Goal: Task Accomplishment & Management: Manage account settings

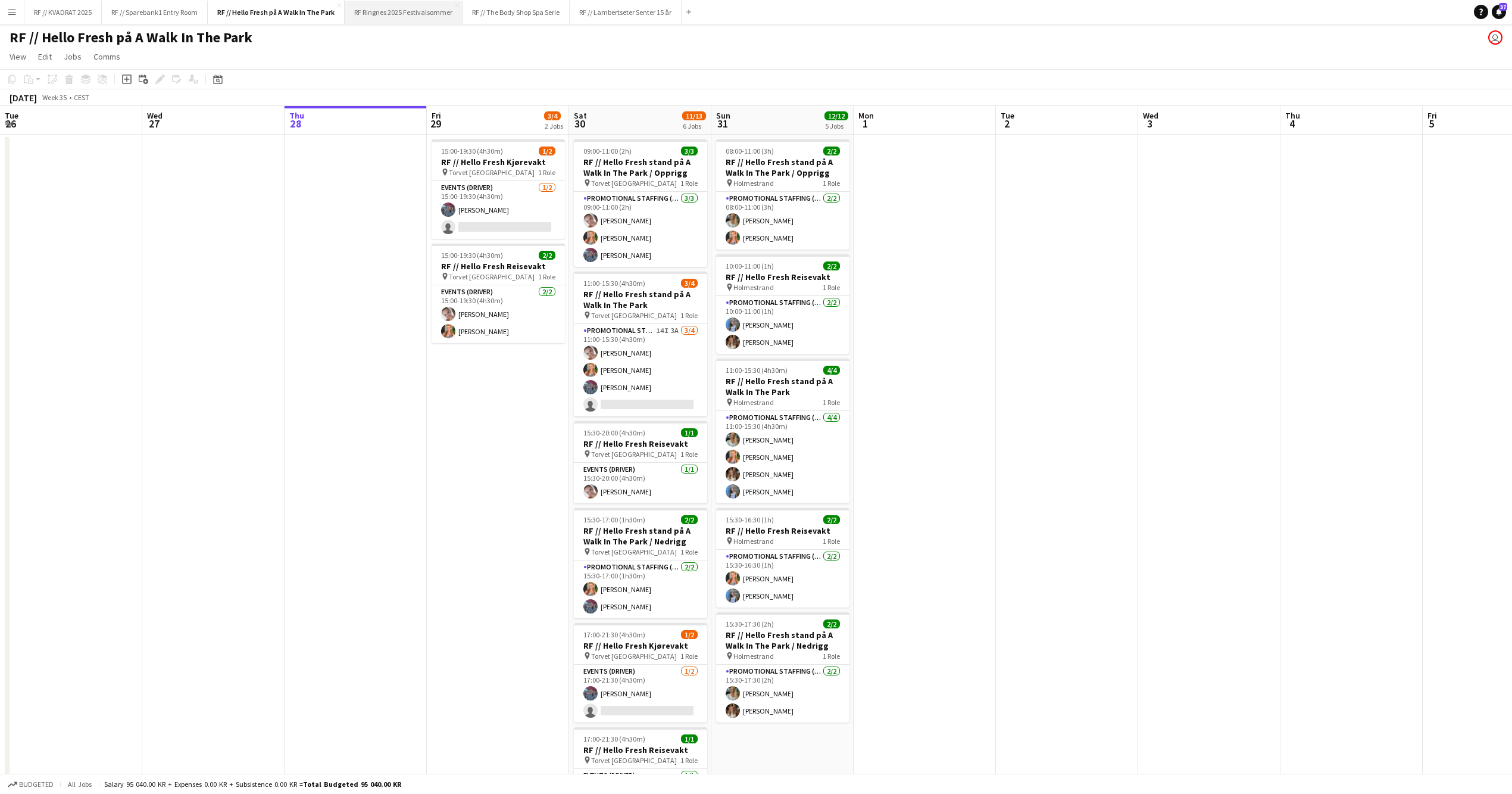
scroll to position [0, 264]
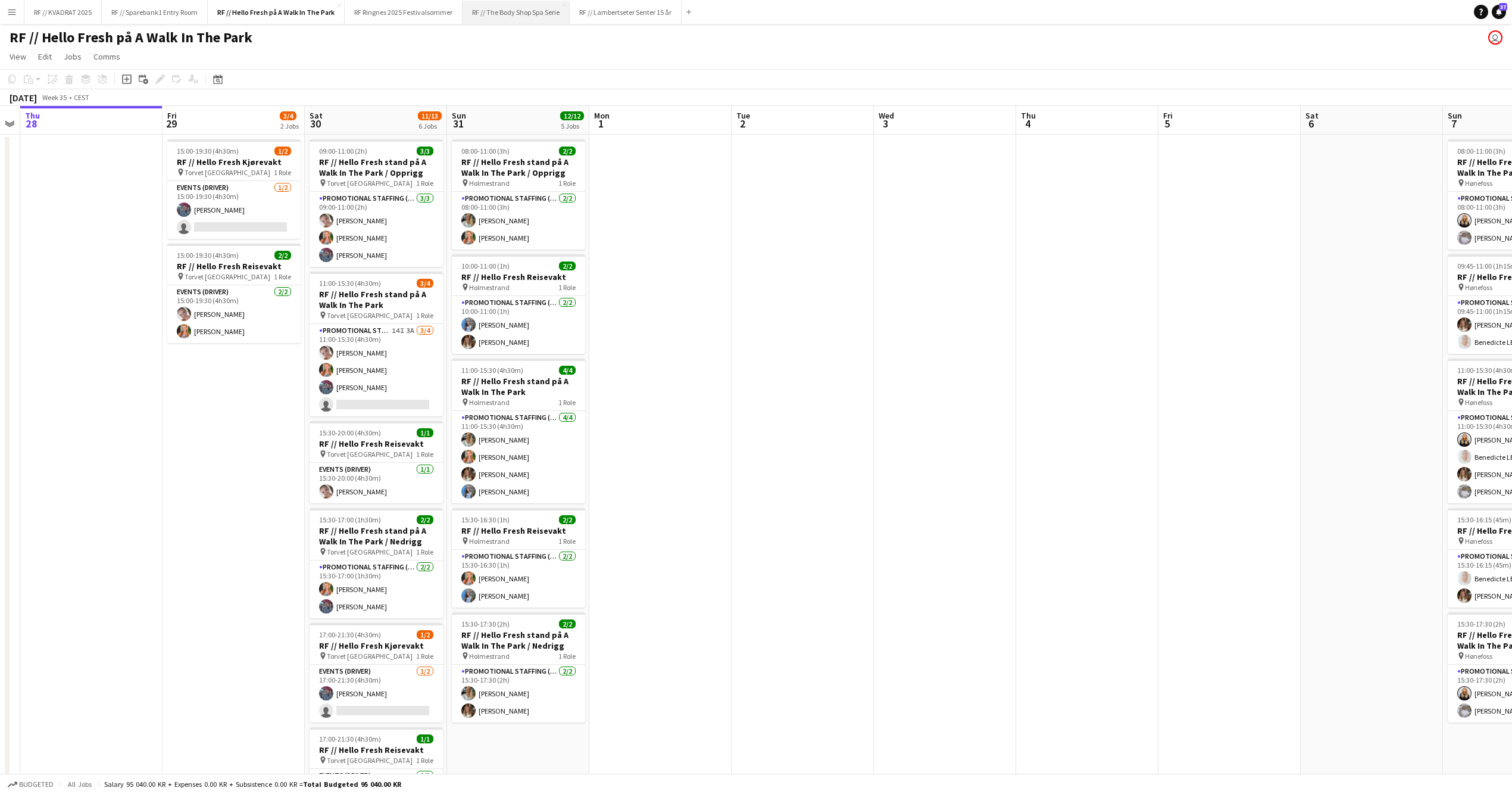
click at [525, 13] on button "RF // The Body Shop Spa Serie Close" at bounding box center [516, 12] width 107 height 23
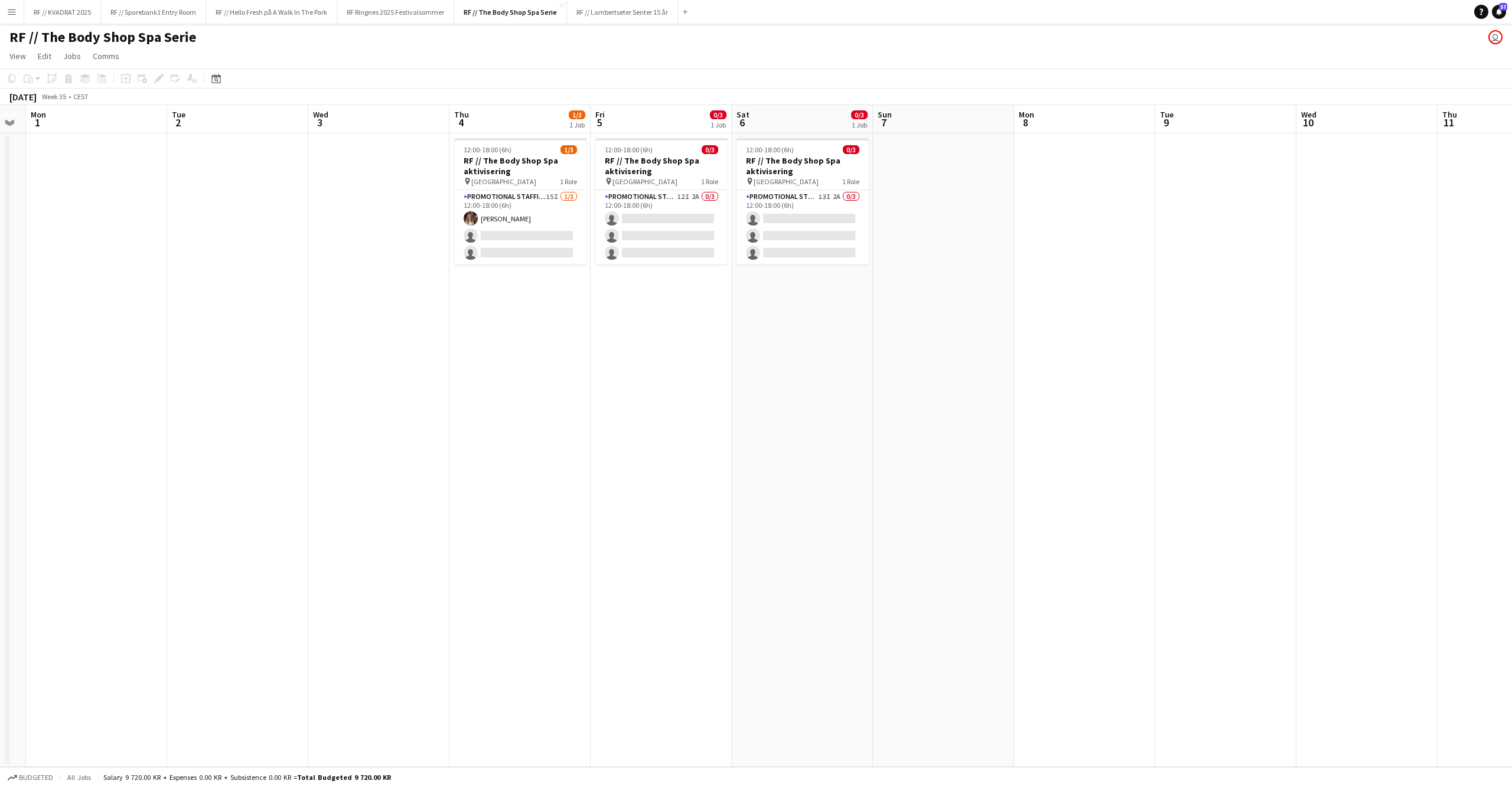
scroll to position [0, 423]
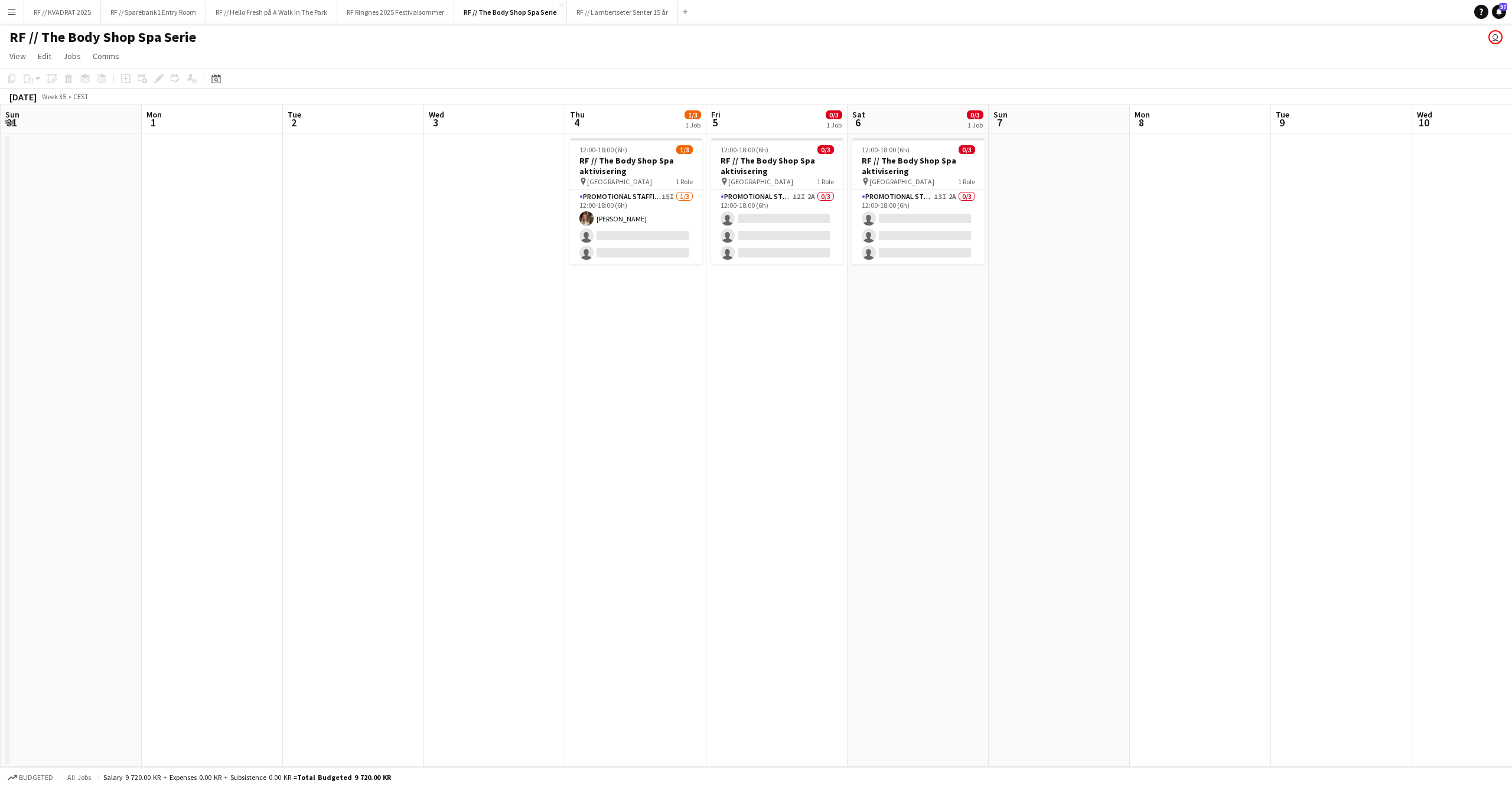
drag, startPoint x: 1139, startPoint y: 350, endPoint x: 579, endPoint y: 329, distance: 560.4
click at [575, 331] on app-calendar-viewport "Thu 28 Fri 29 Sat 30 Sun 31 Mon 1 Tue 2 Wed 3 Thu 4 1/3 1 Job Fri 5 0/3 1 Job S…" at bounding box center [756, 436] width 1512 height 662
click at [781, 227] on app-card-role "Promotional Staffing (Promotional Staff) 12I 2A 0/3 12:00-18:00 (6h) single-neu…" at bounding box center [777, 227] width 132 height 75
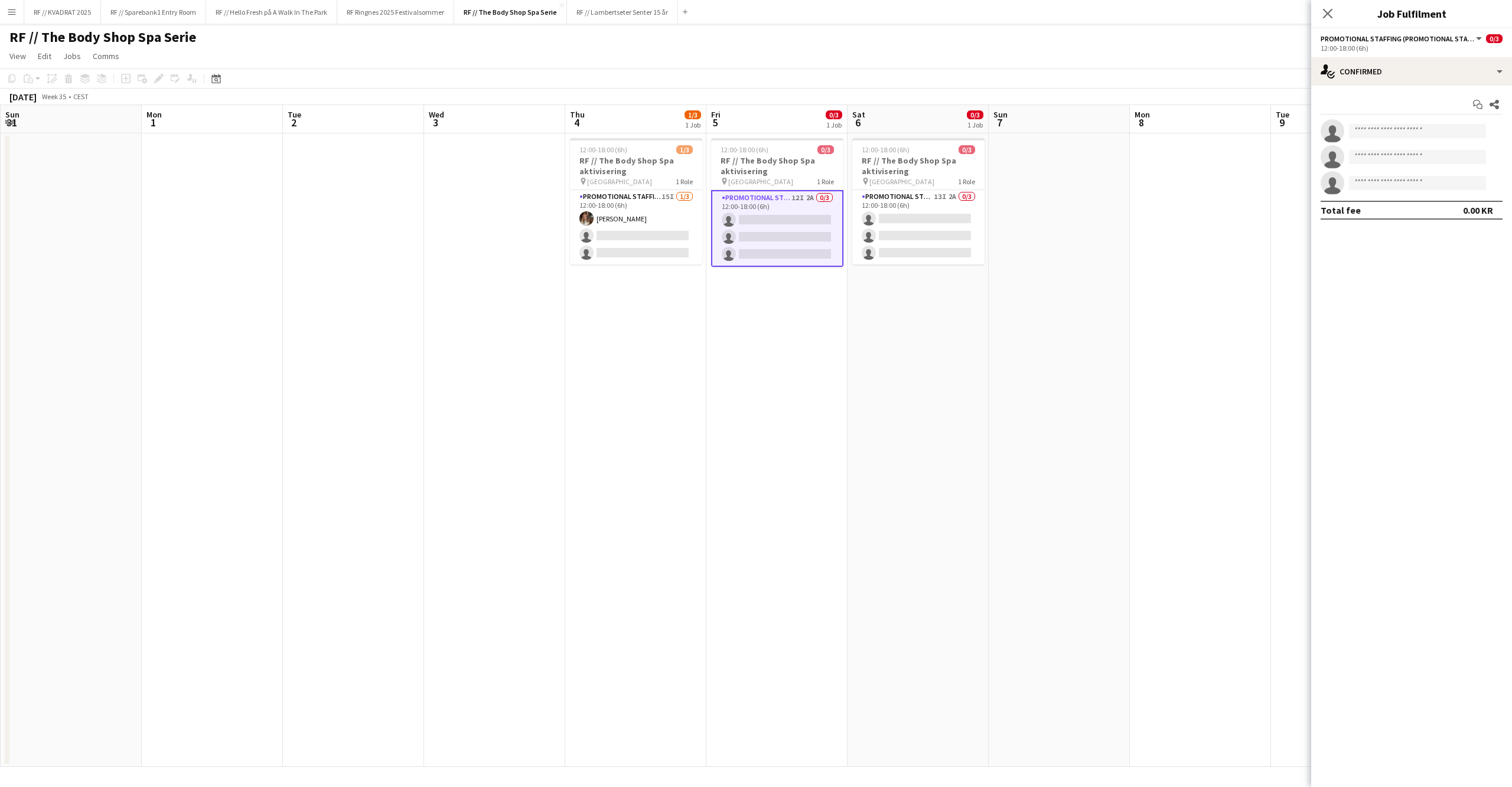
click at [1395, 86] on div "Start chat Share single-neutral-actions single-neutral-actions single-neutral-a…" at bounding box center [1411, 158] width 201 height 144
click at [1394, 82] on div "single-neutral-actions-check-2 Confirmed" at bounding box center [1411, 71] width 201 height 28
click at [1422, 201] on div "single-neutral-actions-information Applicants" at bounding box center [1450, 192] width 117 height 24
click at [1338, 189] on app-user-avatar at bounding box center [1332, 186] width 24 height 24
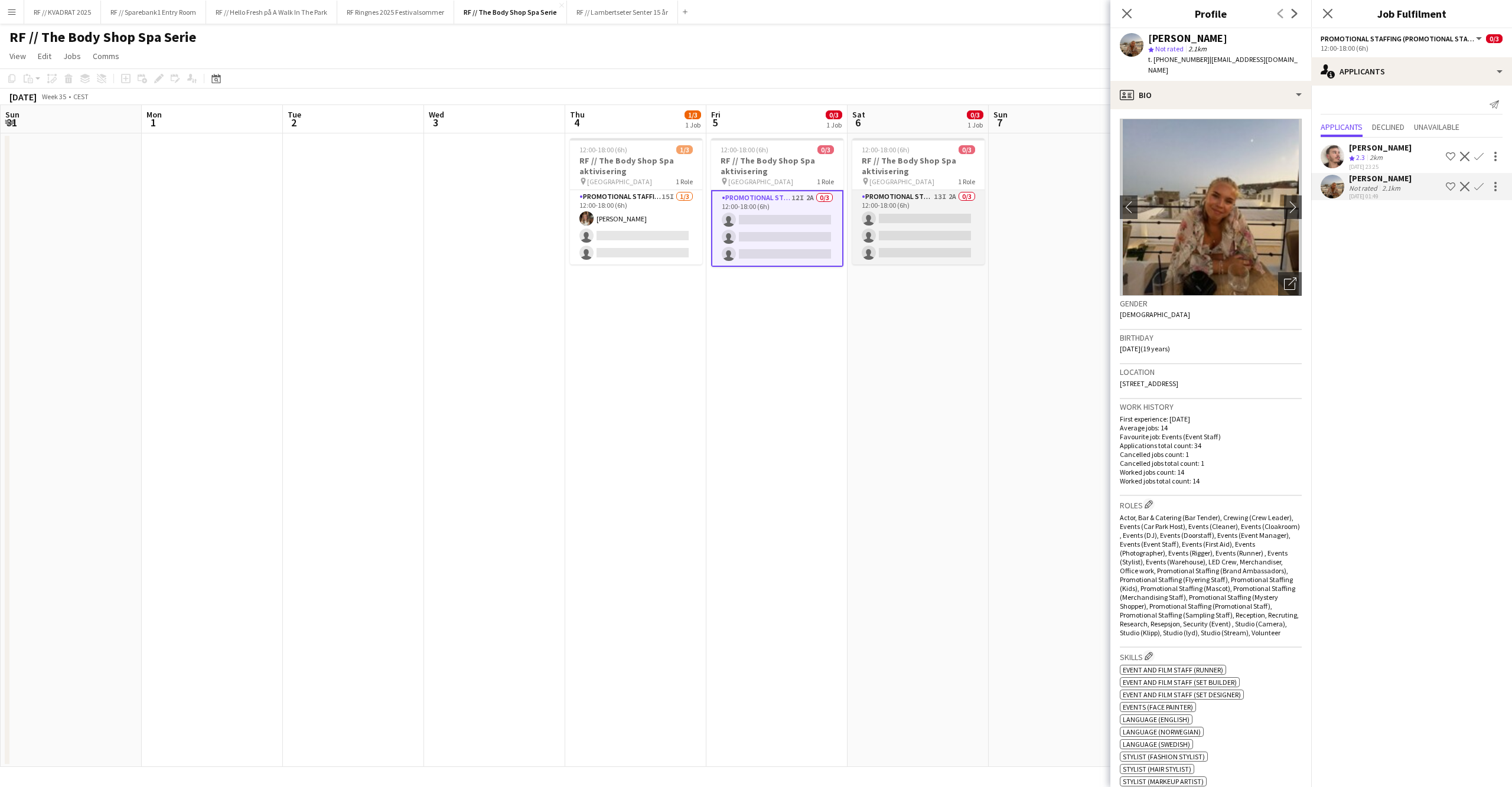
click at [901, 228] on app-card-role "Promotional Staffing (Promotional Staff) 13I 2A 0/3 12:00-18:00 (6h) single-neu…" at bounding box center [918, 227] width 132 height 75
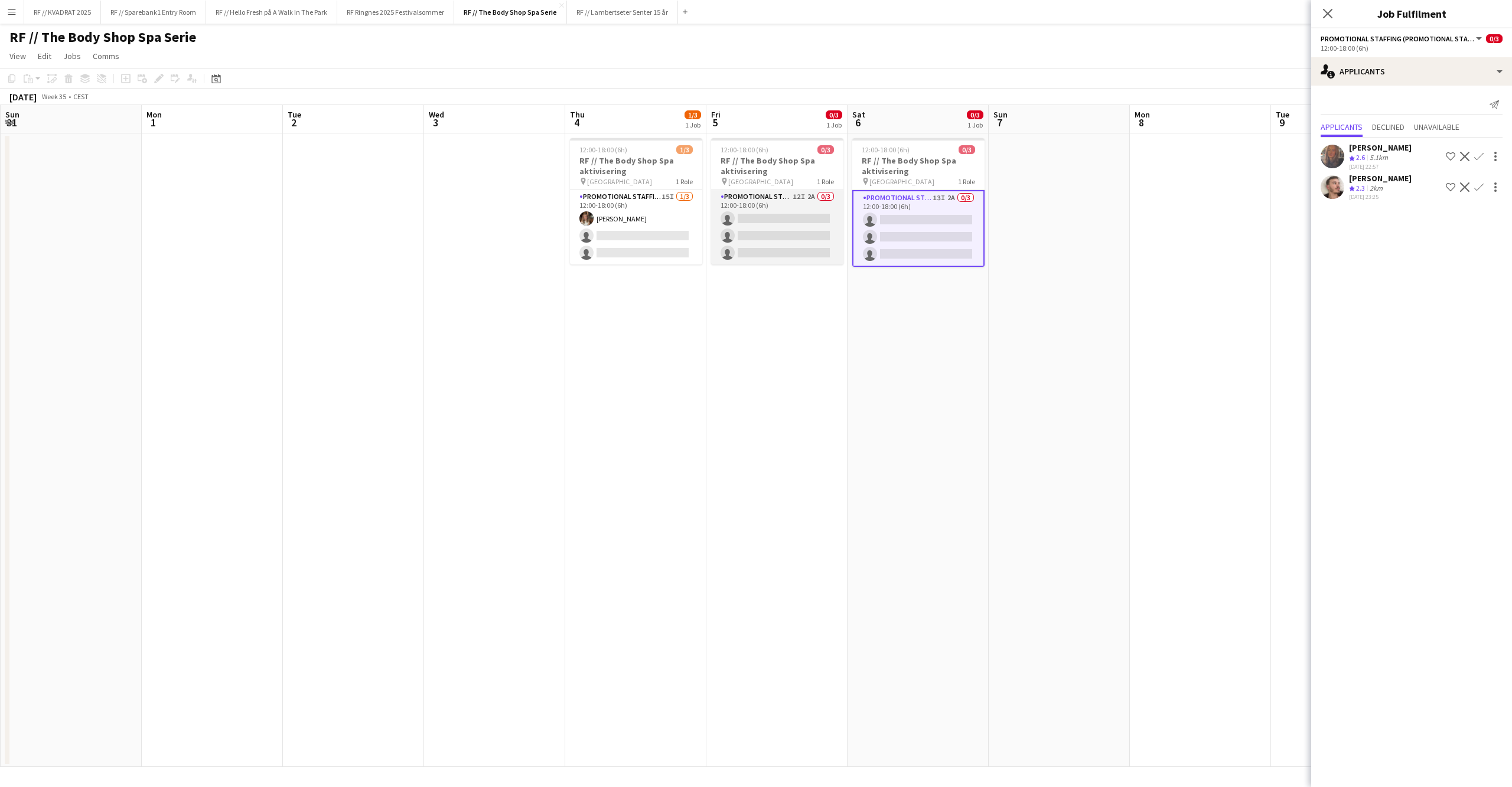
click at [784, 223] on app-card-role "Promotional Staffing (Promotional Staff) 12I 2A 0/3 12:00-18:00 (6h) single-neu…" at bounding box center [777, 227] width 132 height 75
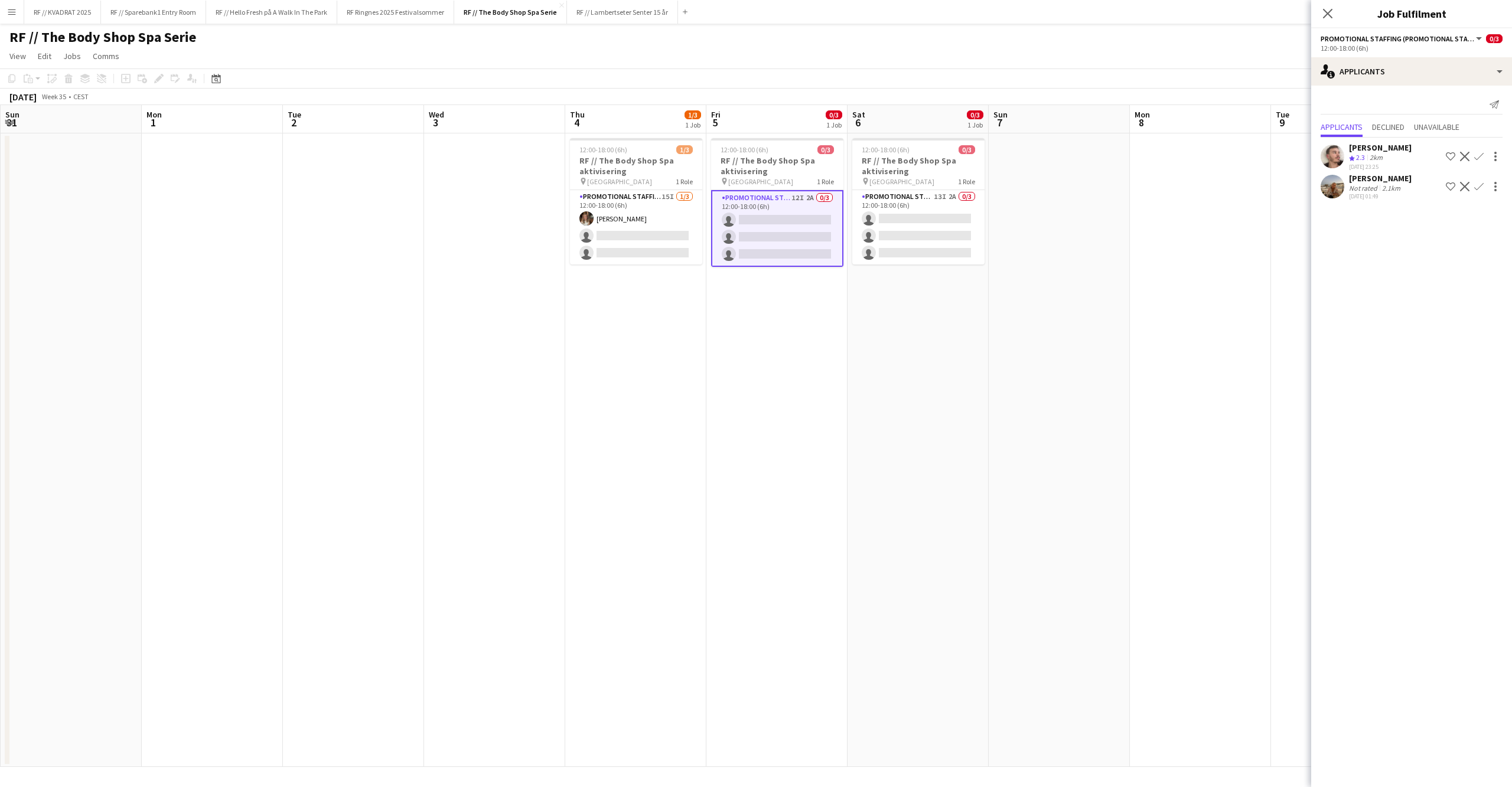
click at [1337, 184] on app-user-avatar at bounding box center [1332, 186] width 24 height 24
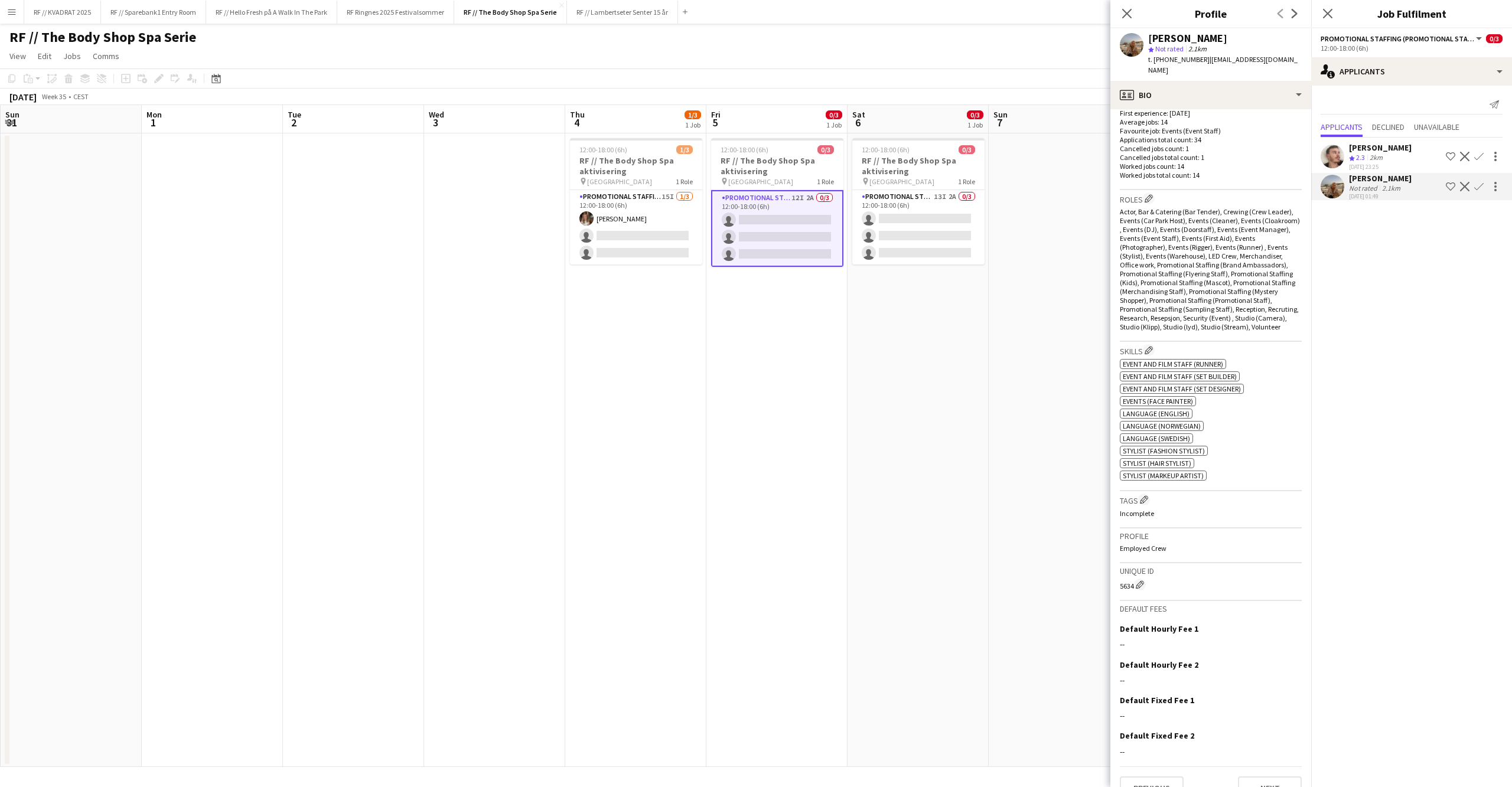
scroll to position [0, 0]
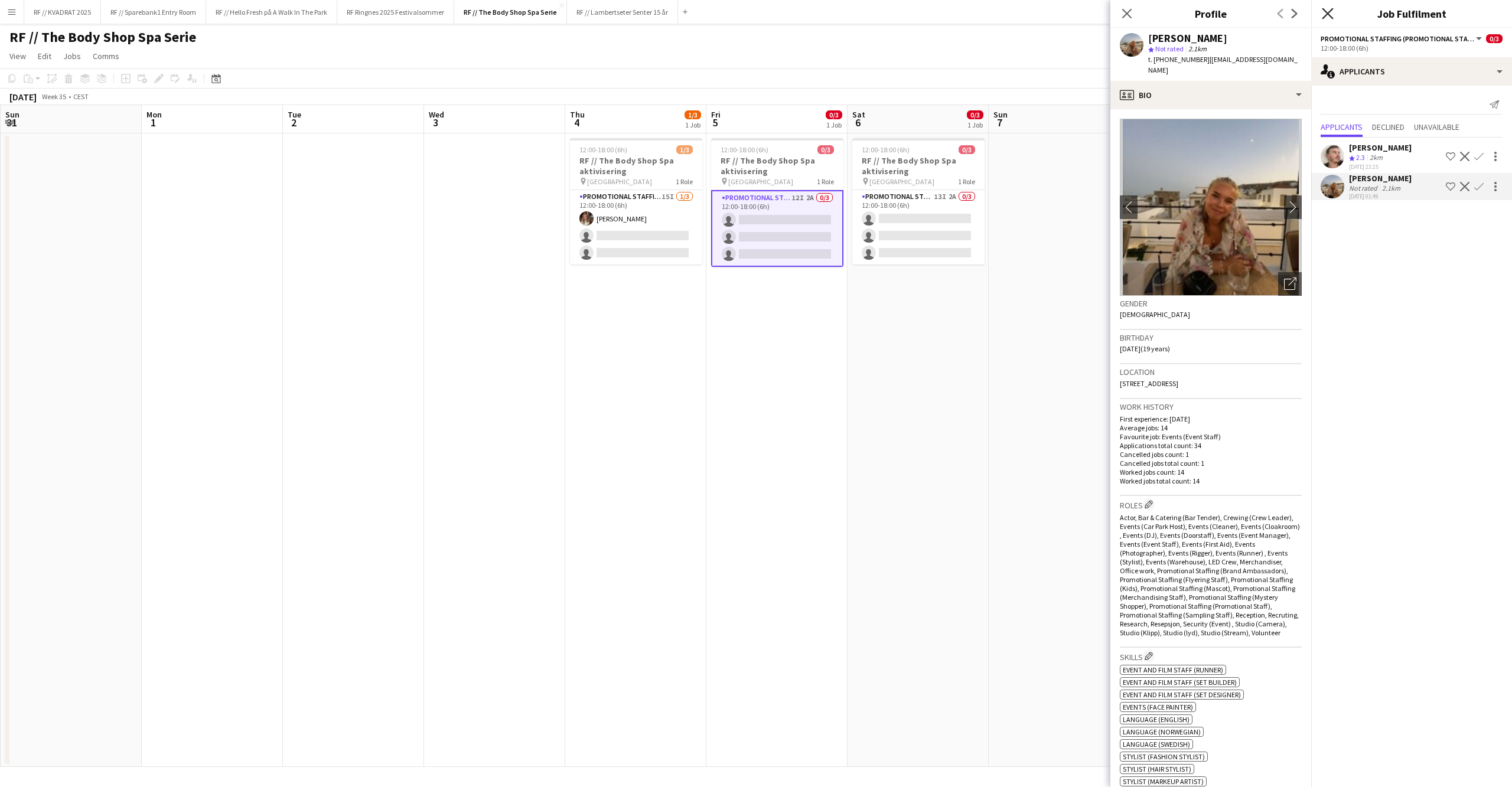
click at [1326, 19] on icon "Close pop-in" at bounding box center [1327, 13] width 11 height 11
